Goal: Ask a question

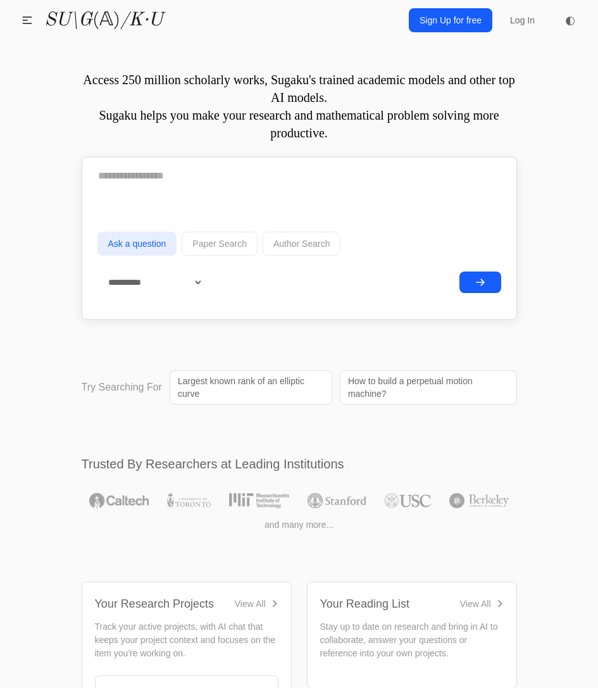
click at [146, 123] on p "Access 250 million scholarly works, Sugaku's trained academic models and other …" at bounding box center [300, 106] width 436 height 71
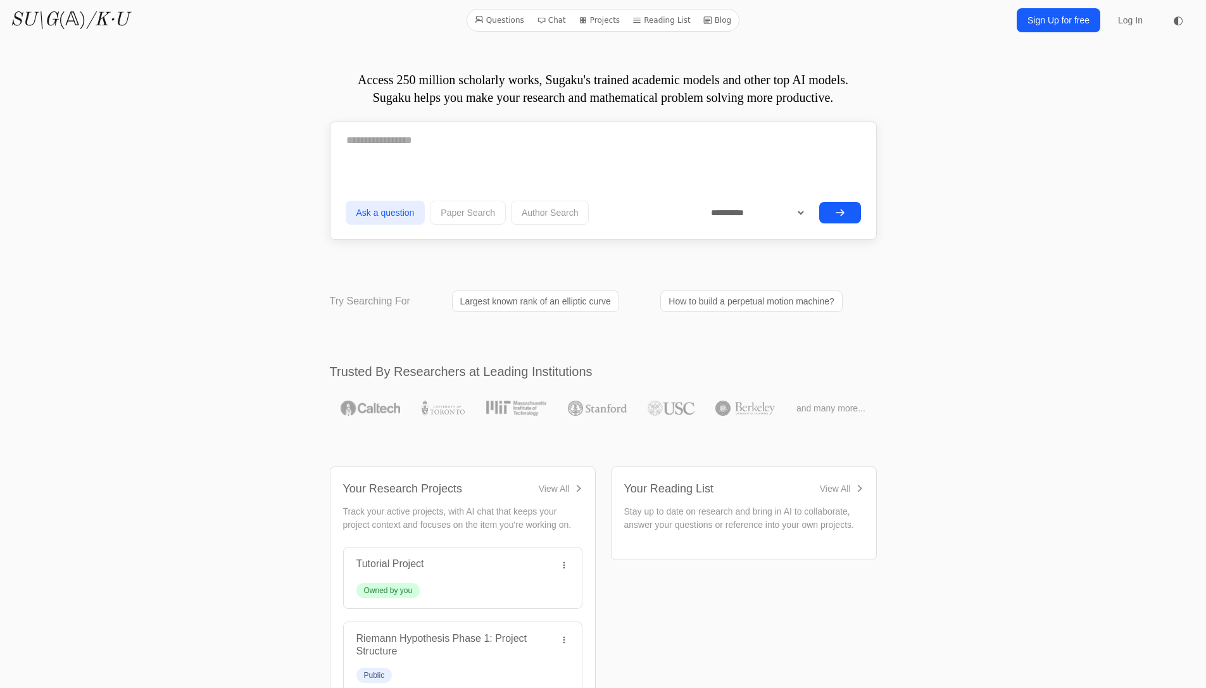
click at [570, 85] on p "Access 250 million scholarly works, Sugaku's trained academic models and other …" at bounding box center [603, 88] width 547 height 35
click at [593, 294] on link "Largest known rank of an elliptic curve" at bounding box center [535, 302] width 167 height 22
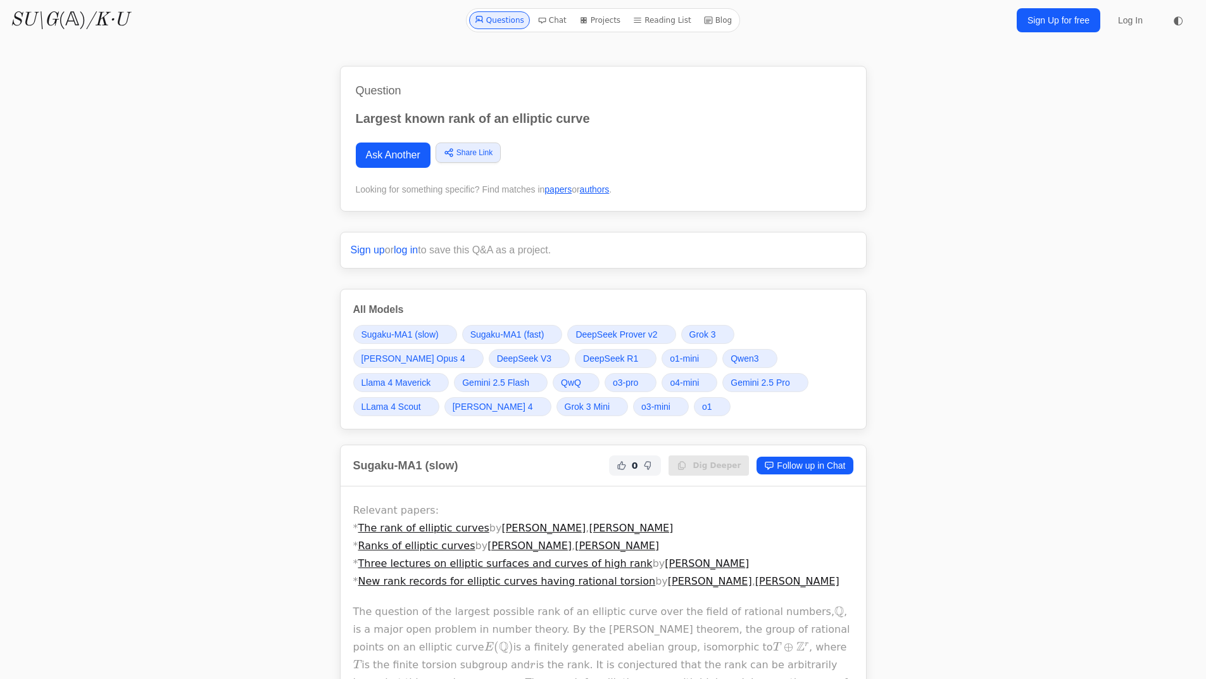
click at [557, 22] on link "Chat" at bounding box center [551, 20] width 39 height 18
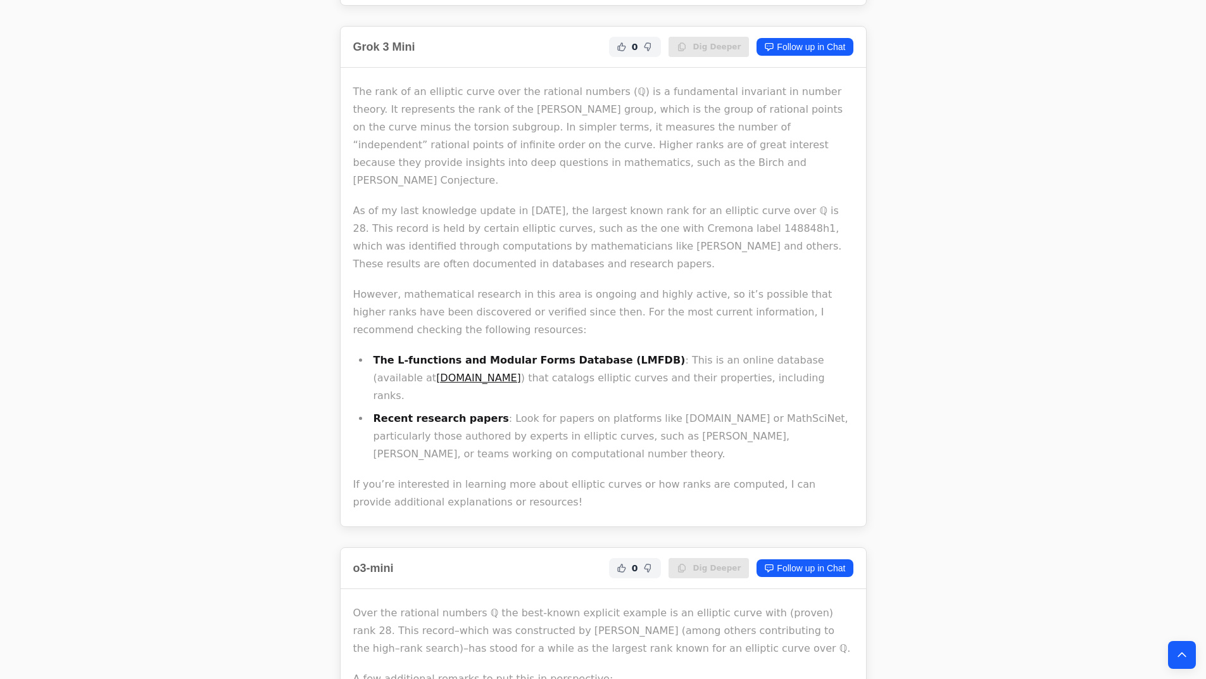
scroll to position [14024, 0]
